Goal: Task Accomplishment & Management: Complete application form

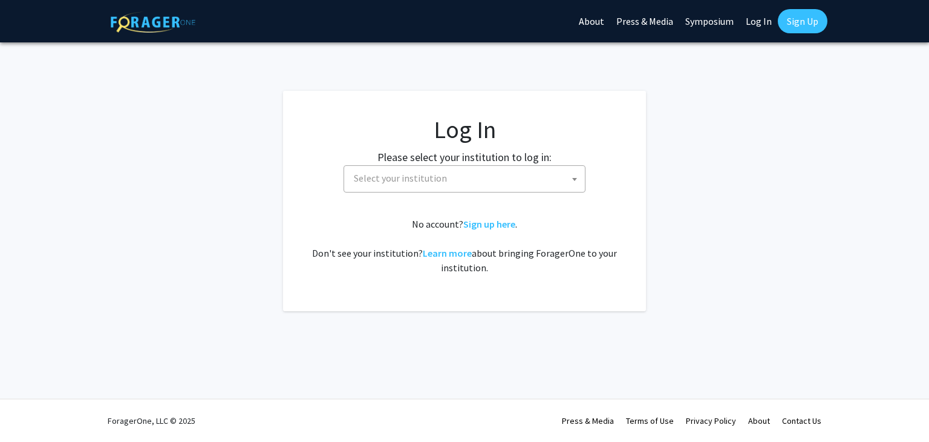
click at [420, 183] on span "Select your institution" at bounding box center [400, 178] width 93 height 12
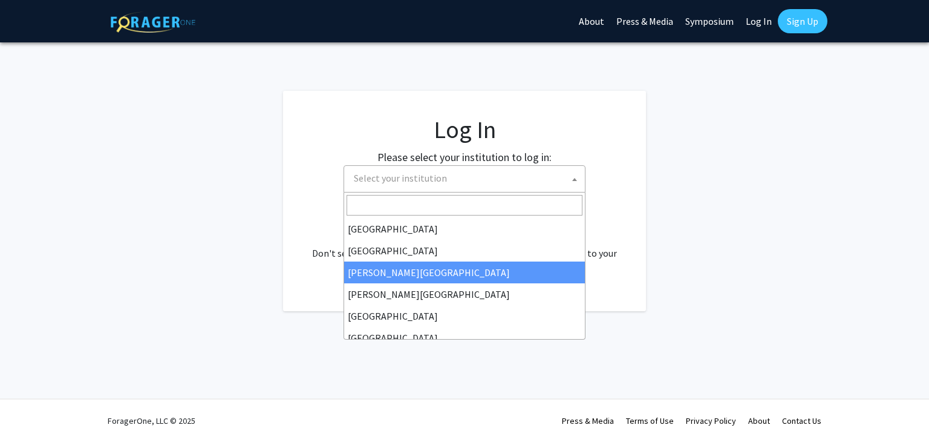
select select "5"
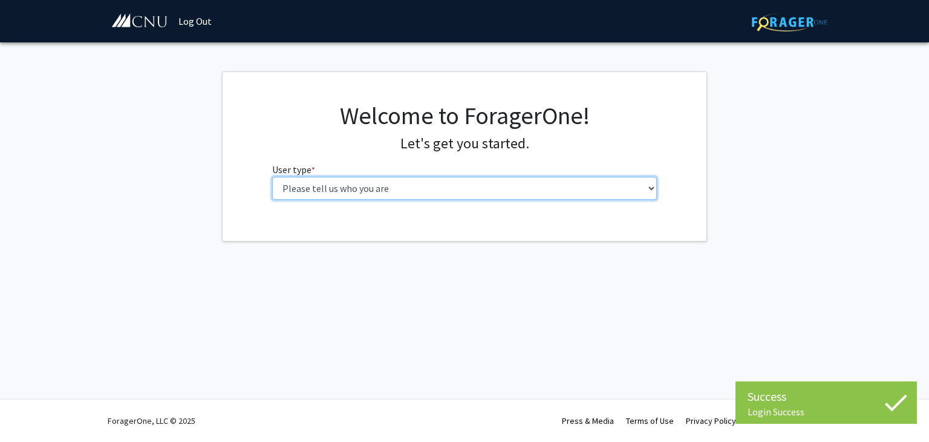
click at [465, 194] on select "Please tell us who you are Undergraduate Student Master's Student Doctoral Cand…" at bounding box center [464, 188] width 385 height 23
select select "1: undergrad"
click at [272, 177] on select "Please tell us who you are Undergraduate Student Master's Student Doctoral Cand…" at bounding box center [464, 188] width 385 height 23
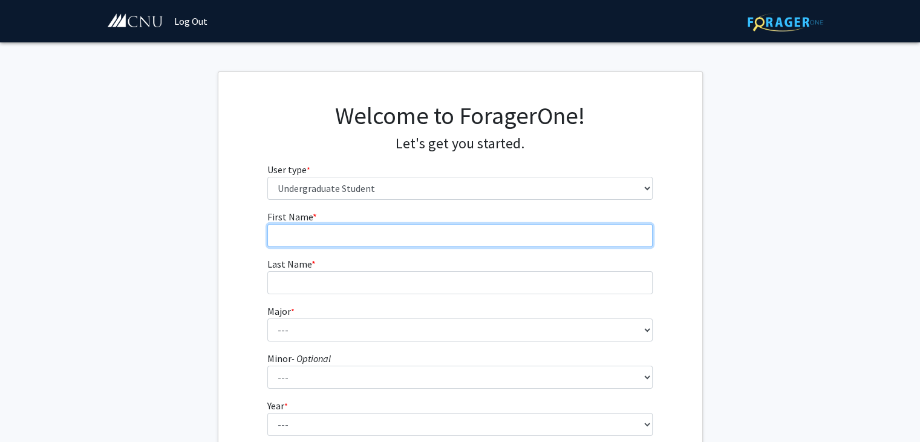
click at [408, 233] on input "First Name * required" at bounding box center [459, 235] width 385 height 23
type input "[PERSON_NAME]"
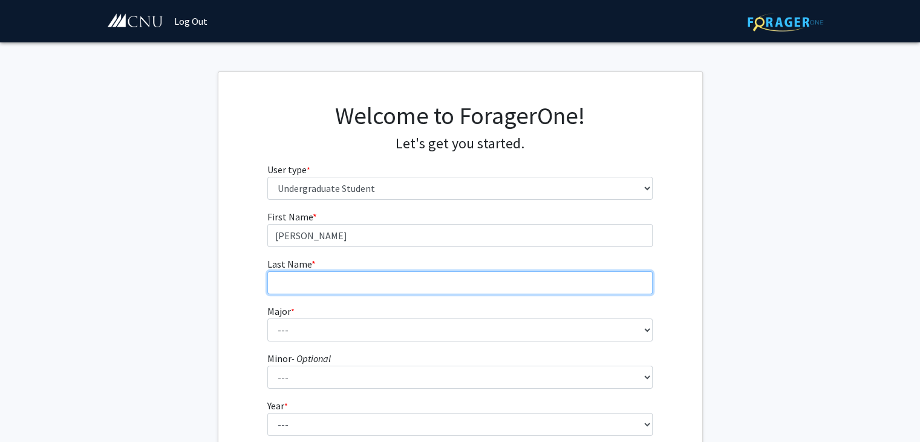
click at [359, 279] on input "Last Name * required" at bounding box center [459, 282] width 385 height 23
type input "[PERSON_NAME]"
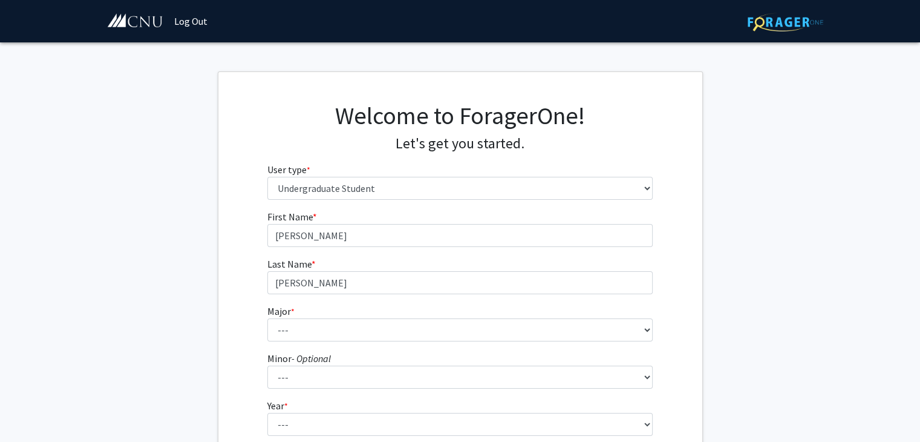
click at [299, 355] on icon "- Optional" at bounding box center [311, 358] width 39 height 12
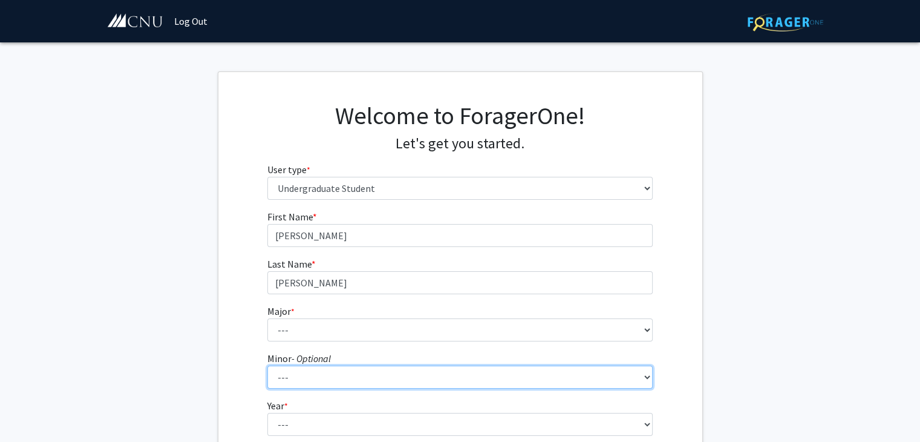
click at [299, 365] on select "--- African American Studies American Studies Anthropology Asian Studies Busine…" at bounding box center [459, 376] width 385 height 23
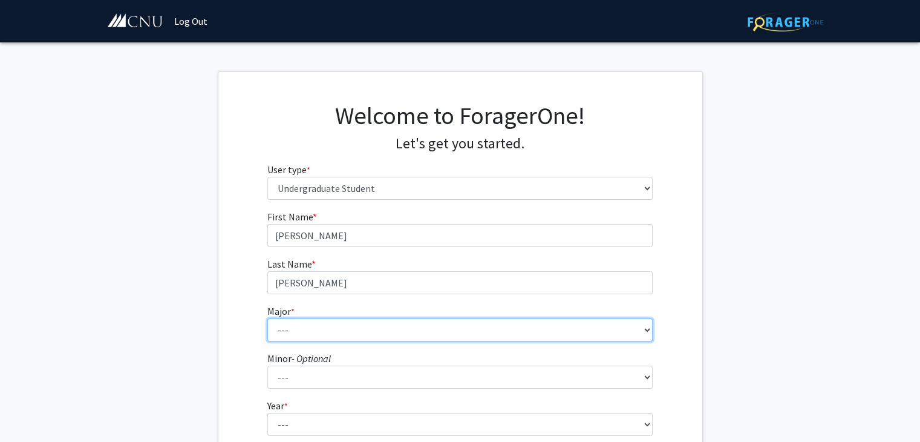
click at [296, 332] on select "--- Accounting Applied Physics Art History Biochemistry Biology Chemistry Class…" at bounding box center [459, 329] width 385 height 23
select select "24: 635"
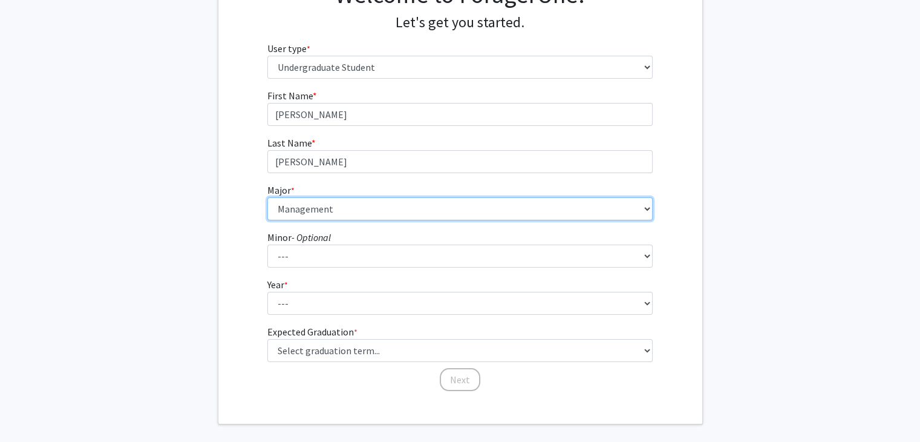
scroll to position [126, 0]
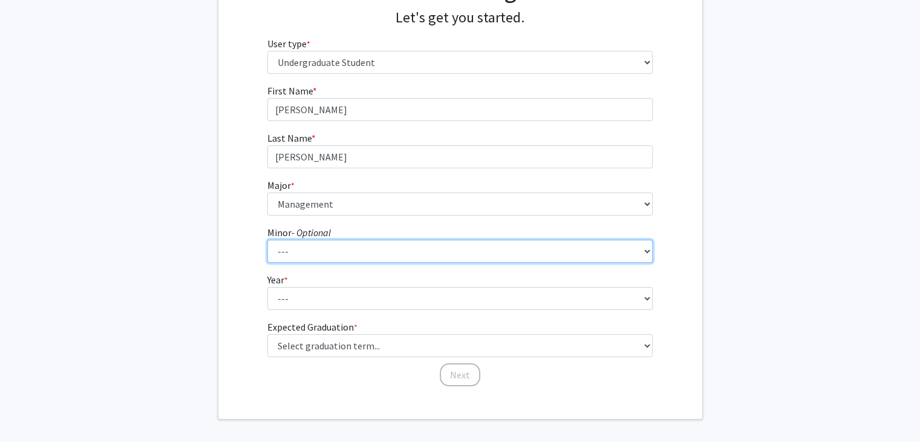
click at [391, 253] on select "--- African American Studies American Studies Anthropology Asian Studies Busine…" at bounding box center [459, 251] width 385 height 23
select select "18: 421"
click at [267, 240] on select "--- African American Studies American Studies Anthropology Asian Studies Busine…" at bounding box center [459, 251] width 385 height 23
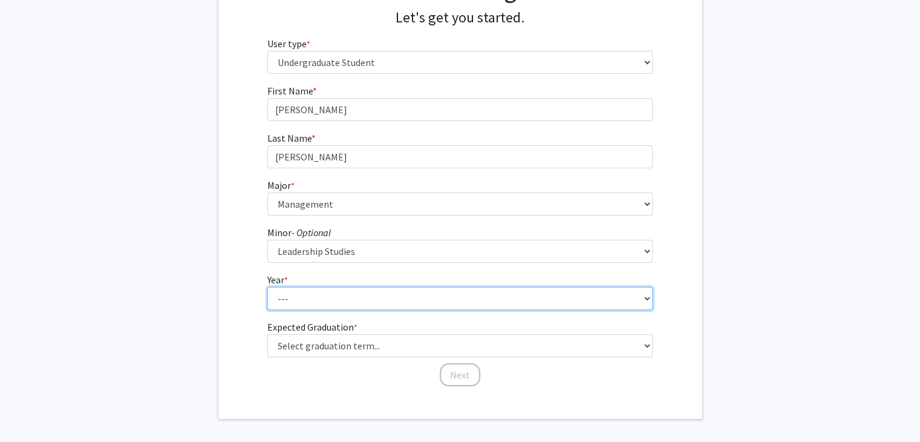
click at [335, 299] on select "--- First-year Sophomore Junior Senior Postbaccalaureate Certificate" at bounding box center [459, 298] width 385 height 23
select select "1: first-year"
click at [267, 287] on select "--- First-year Sophomore Junior Senior Postbaccalaureate Certificate" at bounding box center [459, 298] width 385 height 23
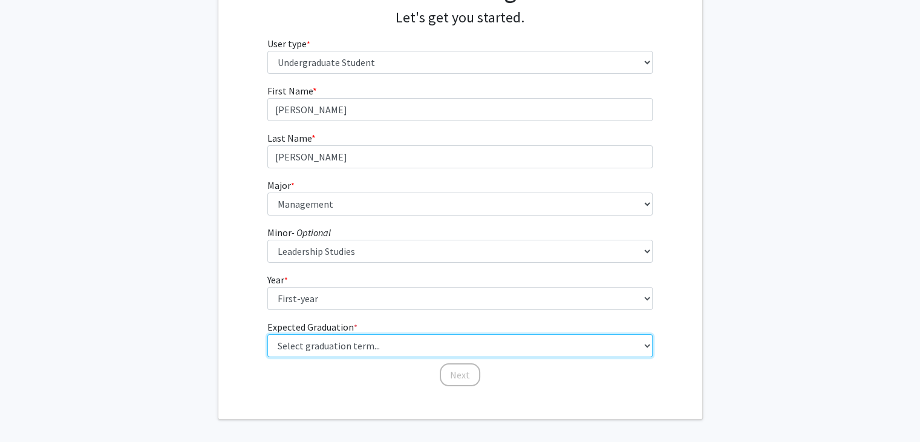
click at [336, 348] on select "Select graduation term... Spring 2025 Summer 2025 Fall 2025 Winter 2025 Spring …" at bounding box center [459, 345] width 385 height 23
select select "14: summer_2028"
click at [267, 334] on select "Select graduation term... Spring 2025 Summer 2025 Fall 2025 Winter 2025 Spring …" at bounding box center [459, 345] width 385 height 23
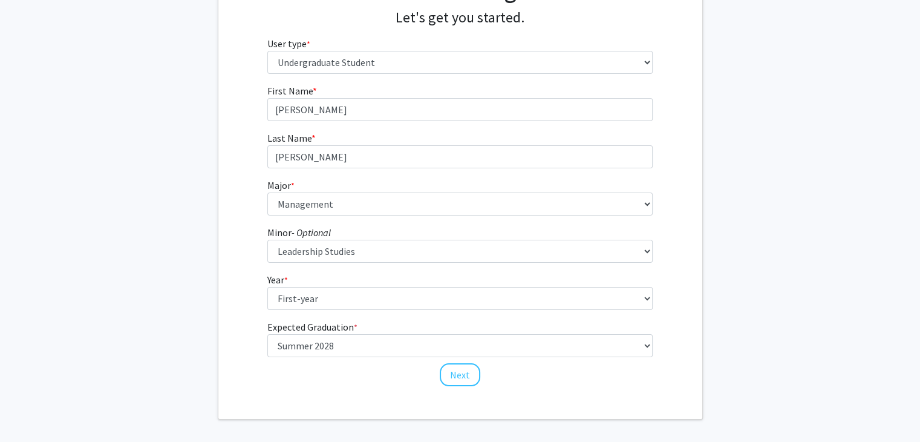
click at [234, 301] on div "First Name * required [PERSON_NAME] Last Name * required [PERSON_NAME] * requir…" at bounding box center [460, 235] width 484 height 304
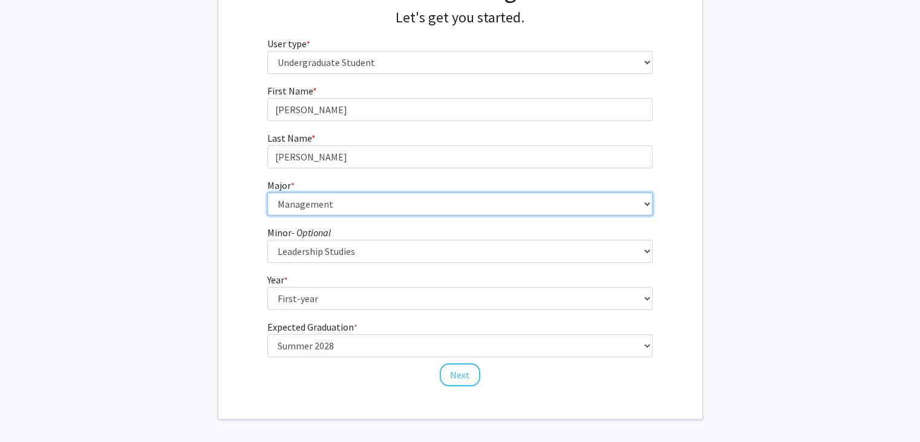
click at [347, 209] on select "--- Accounting Applied Physics Art History Biochemistry Biology Chemistry Class…" at bounding box center [459, 203] width 385 height 23
select select "5: 616"
click at [267, 192] on select "--- Accounting Applied Physics Art History Biochemistry Biology Chemistry Class…" at bounding box center [459, 203] width 385 height 23
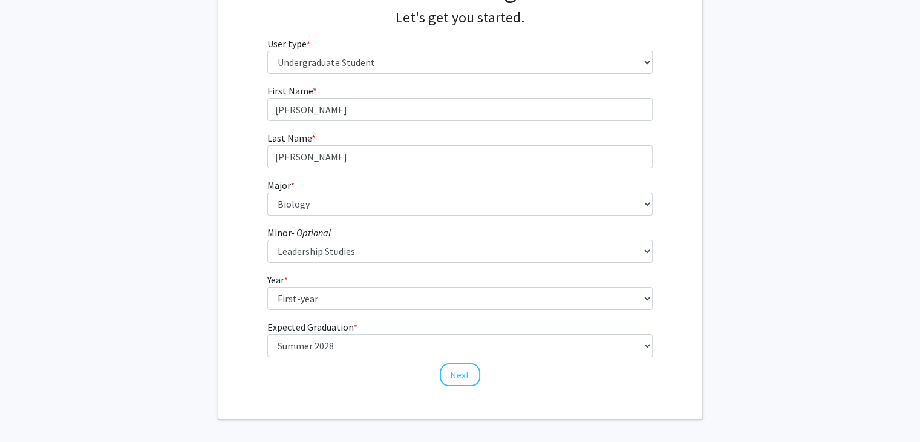
click at [192, 299] on fg-get-started "Welcome to ForagerOne! Let's get you started. User type * required Please tell …" at bounding box center [460, 183] width 920 height 474
click at [465, 376] on button "Next" at bounding box center [460, 374] width 41 height 23
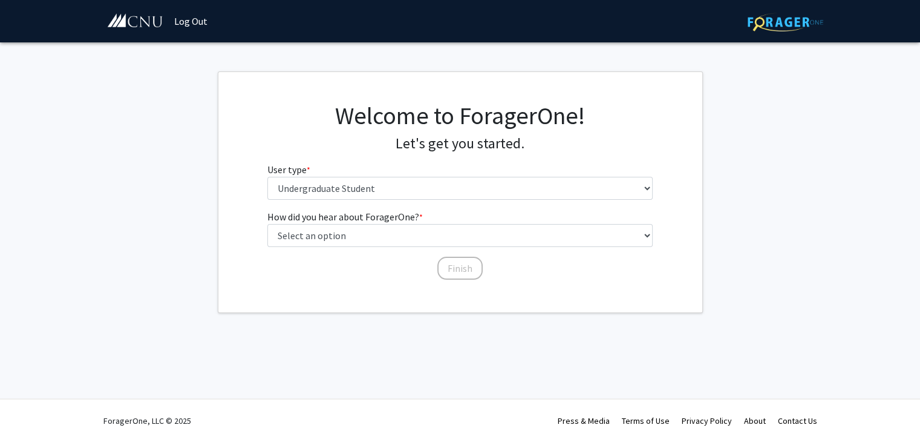
scroll to position [0, 0]
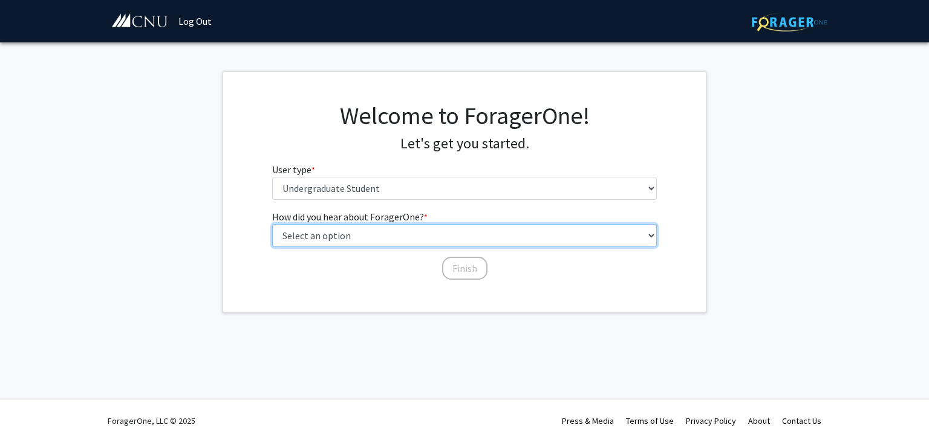
click at [375, 237] on select "Select an option Peer/student recommendation Faculty/staff recommendation Unive…" at bounding box center [464, 235] width 385 height 23
select select "3: university_website"
click at [272, 224] on select "Select an option Peer/student recommendation Faculty/staff recommendation Unive…" at bounding box center [464, 235] width 385 height 23
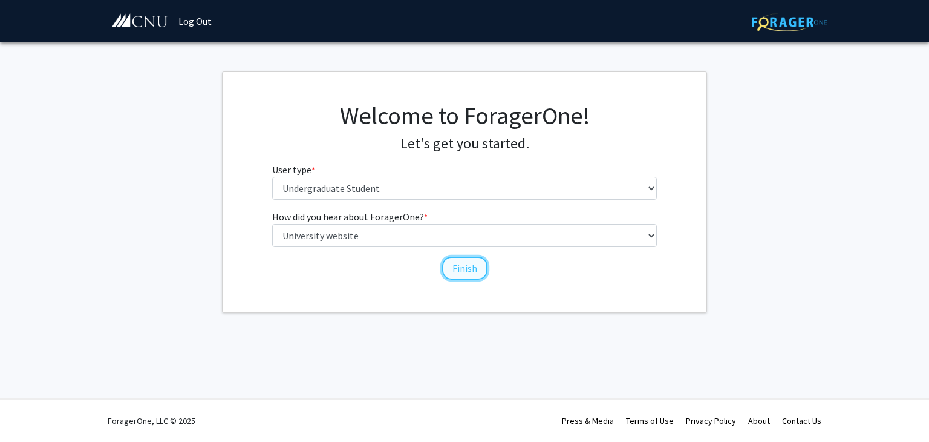
click at [462, 269] on button "Finish" at bounding box center [464, 267] width 45 height 23
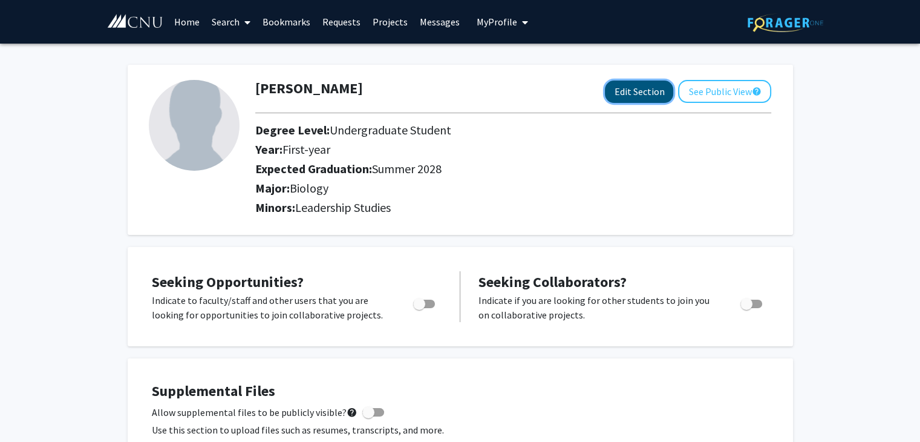
click at [652, 95] on button "Edit Section" at bounding box center [639, 91] width 68 height 22
select select "first-year"
select select "42: summer_2028"
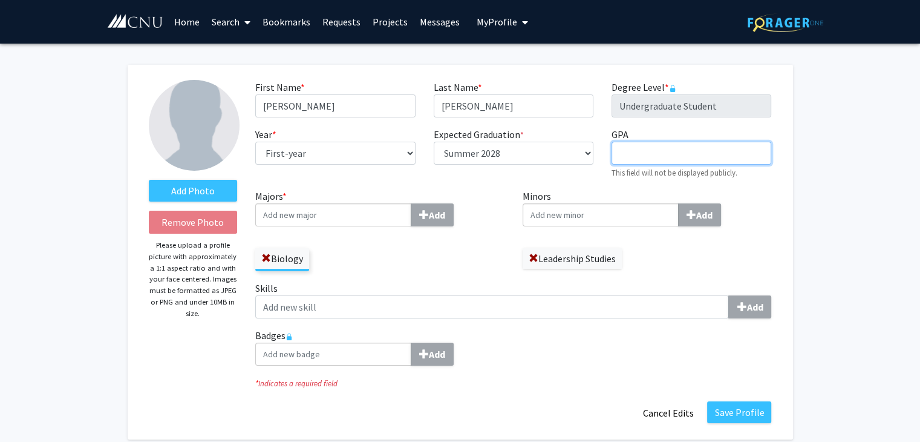
click at [699, 149] on input "GPA required" at bounding box center [692, 153] width 160 height 23
type input "4.0"
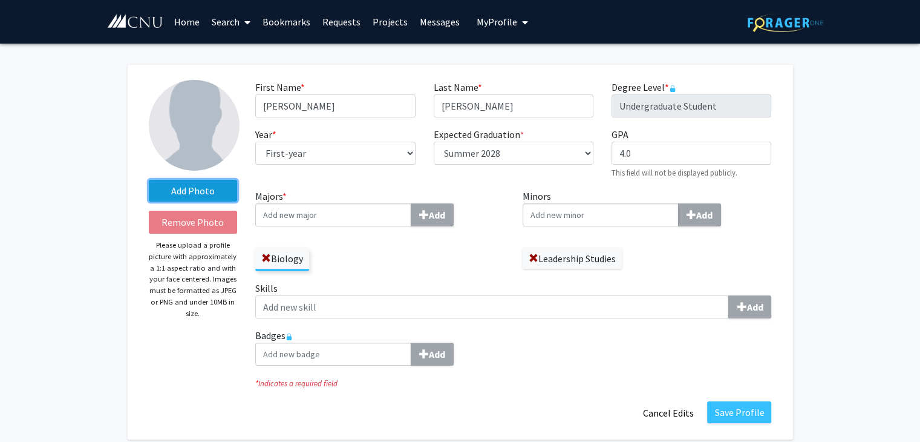
click at [185, 190] on label "Add Photo" at bounding box center [193, 191] width 89 height 22
click at [0, 0] on input "Add Photo" at bounding box center [0, 0] width 0 height 0
click at [200, 178] on div "Add Photo Remove Photo Please upload a profile picture with approximately a 1:1…" at bounding box center [193, 252] width 107 height 344
click at [203, 189] on label "Add Photo" at bounding box center [193, 191] width 89 height 22
click at [0, 0] on input "Add Photo" at bounding box center [0, 0] width 0 height 0
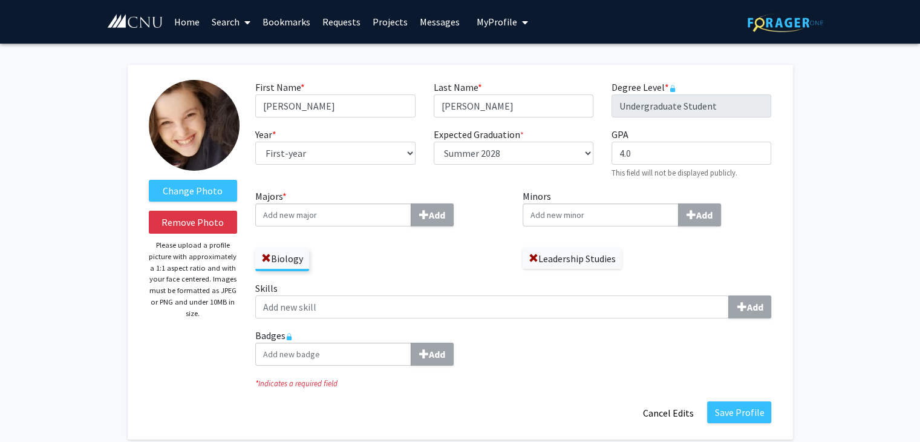
click at [198, 136] on img at bounding box center [194, 125] width 91 height 91
click at [195, 192] on label "Change Photo" at bounding box center [193, 191] width 89 height 22
click at [0, 0] on input "Change Photo" at bounding box center [0, 0] width 0 height 0
